Goal: Information Seeking & Learning: Learn about a topic

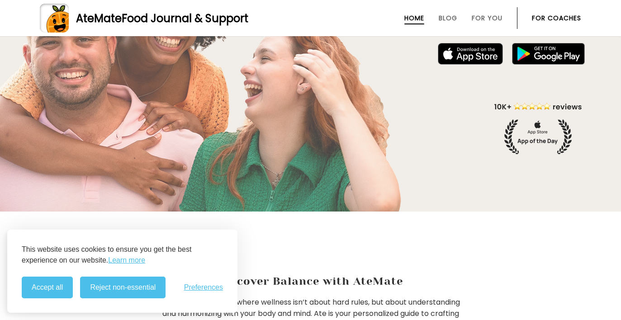
scroll to position [152, 0]
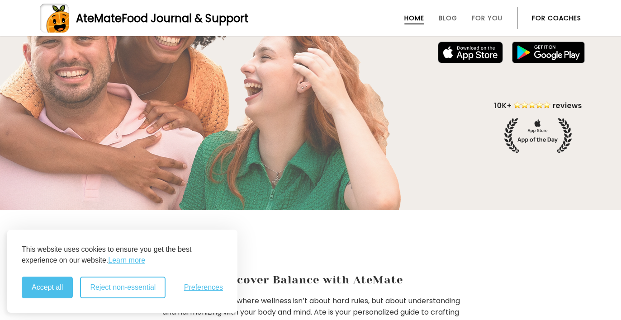
click at [114, 295] on button "Reject non-essential" at bounding box center [123, 288] width 86 height 22
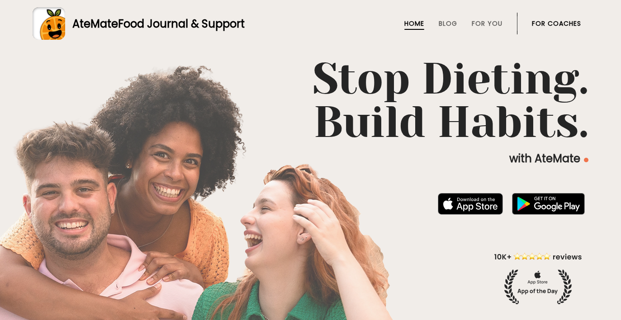
scroll to position [0, 0]
click at [443, 24] on link "Blog" at bounding box center [448, 23] width 19 height 7
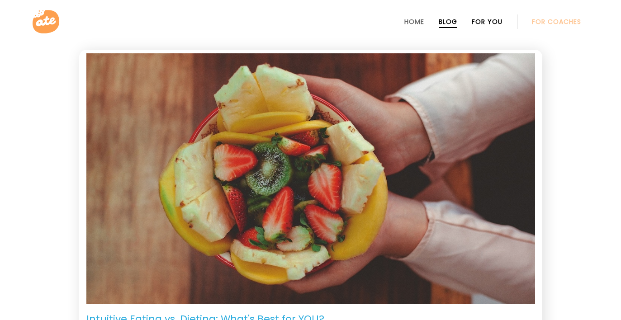
click at [492, 20] on link "For You" at bounding box center [487, 21] width 31 height 7
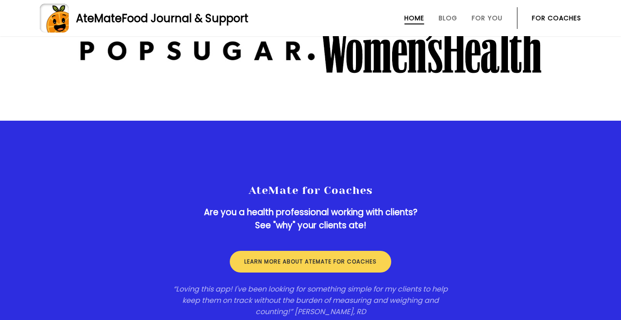
scroll to position [1254, 0]
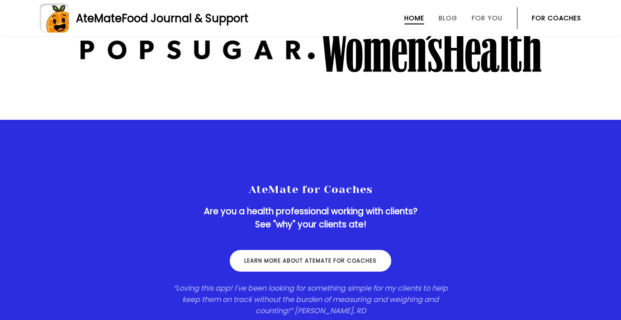
click at [334, 264] on link "Learn more about ateMate for coaches" at bounding box center [311, 261] width 162 height 22
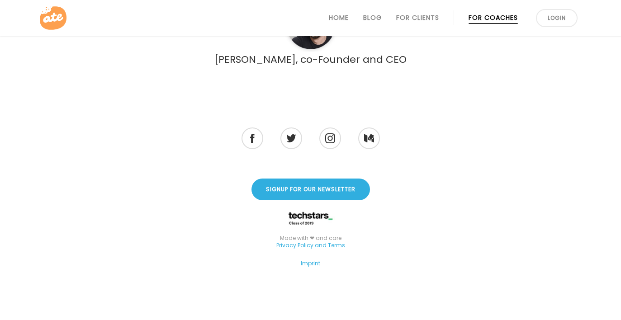
scroll to position [2659, 0]
